Goal: Find specific page/section: Find specific page/section

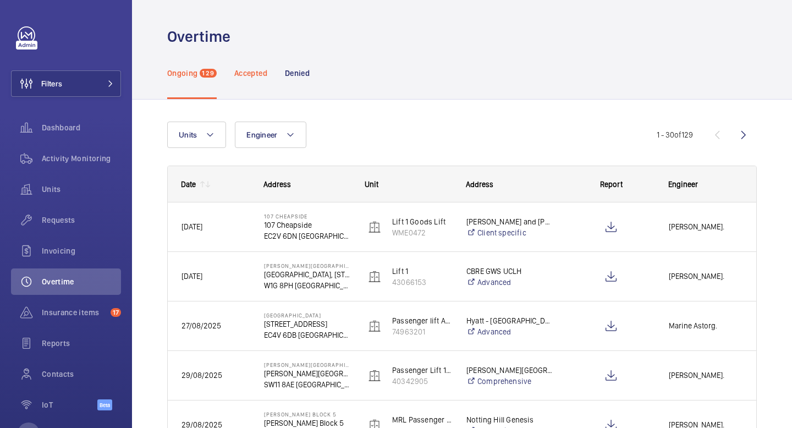
click at [241, 73] on p "Accepted" at bounding box center [250, 73] width 33 height 11
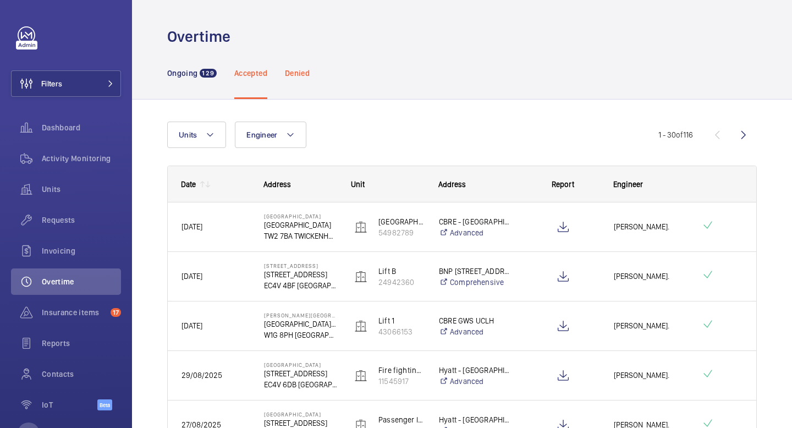
click at [298, 74] on p "Denied" at bounding box center [297, 73] width 25 height 11
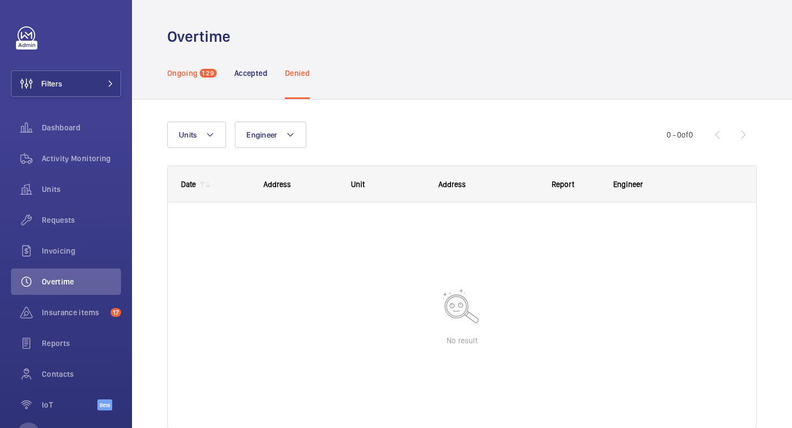
click at [184, 85] on div "Ongoing 129" at bounding box center [192, 73] width 50 height 52
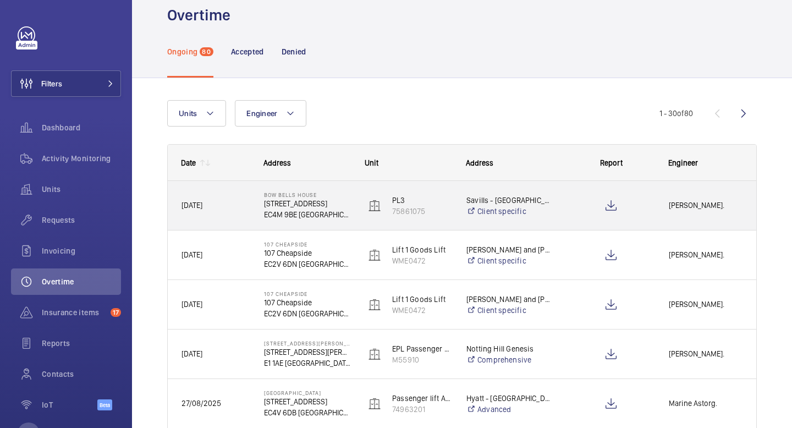
scroll to position [21, 0]
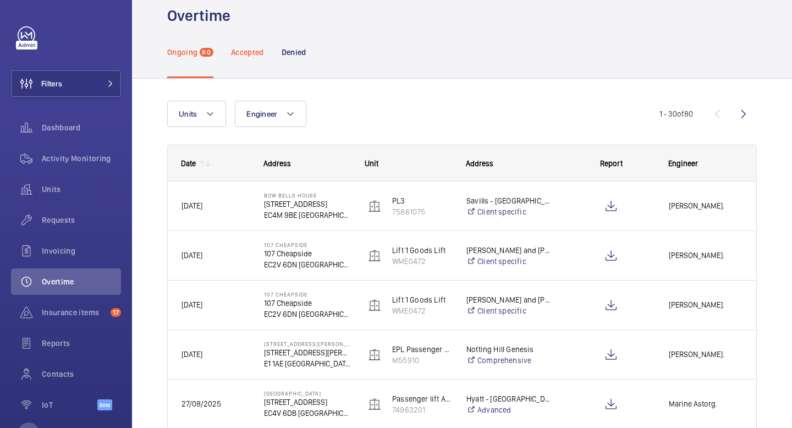
click at [240, 53] on p "Accepted" at bounding box center [247, 52] width 33 height 11
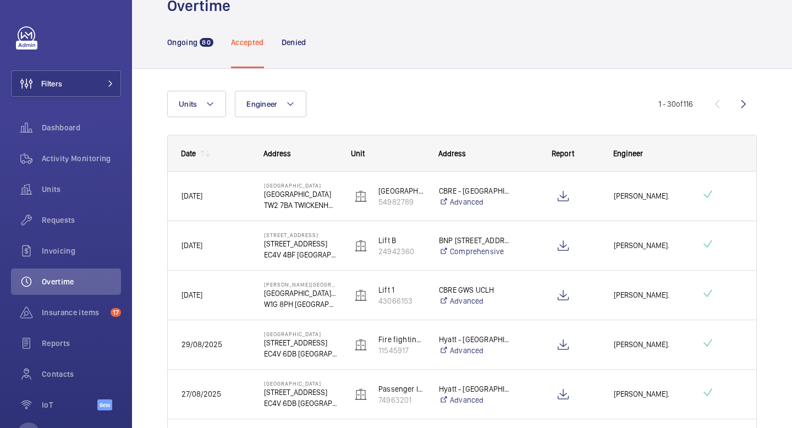
scroll to position [30, 0]
click at [297, 35] on div "Denied" at bounding box center [294, 43] width 25 height 52
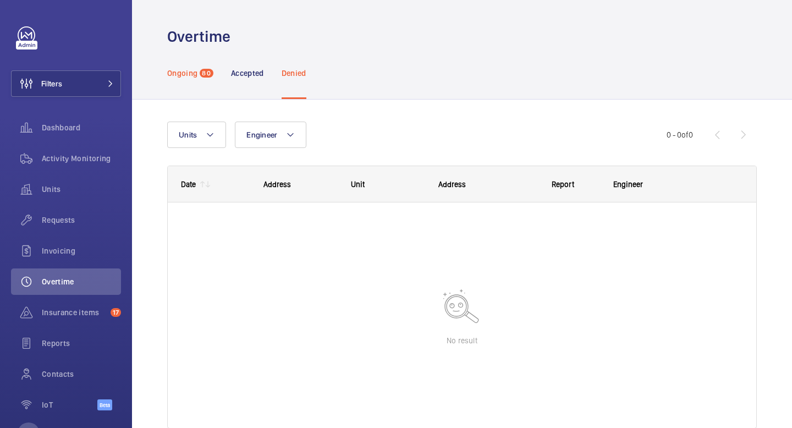
click at [180, 80] on div "Ongoing 80" at bounding box center [190, 73] width 46 height 52
